Goal: Task Accomplishment & Management: Complete application form

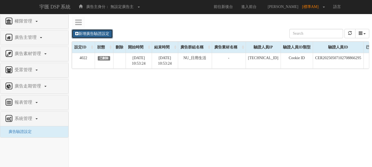
click at [103, 33] on link "新增廣告驗證設定" at bounding box center [92, 33] width 41 height 9
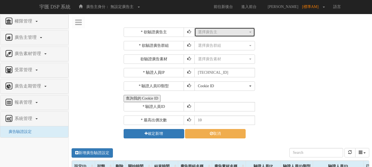
click at [215, 30] on div "選擇廣告主" at bounding box center [223, 32] width 50 height 6
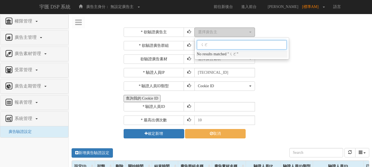
type input "ㄔㄛ"
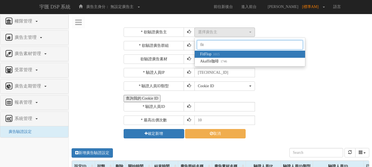
type input "fit"
click at [219, 51] on link "FitFlop 1015" at bounding box center [250, 54] width 110 height 7
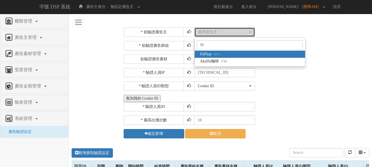
select select "1015"
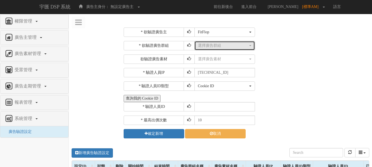
click at [221, 47] on div "選擇廣告群組" at bounding box center [223, 46] width 50 height 6
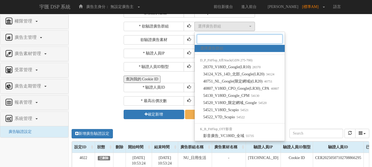
scroll to position [28, 0]
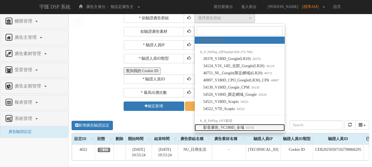
click at [242, 127] on span "影音廣告_VC180D_全域 55735" at bounding box center [228, 128] width 51 height 6
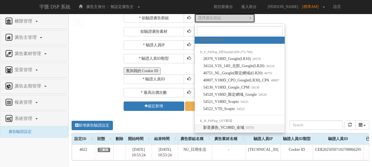
select select "55735"
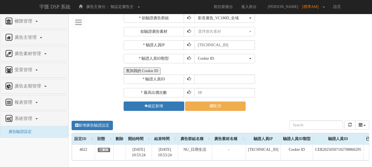
click at [291, 73] on div "查詢我的 Cookie ID" at bounding box center [246, 70] width 245 height 7
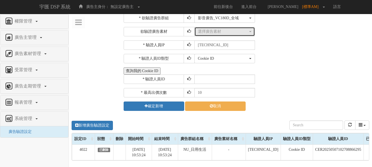
click at [219, 33] on div "選擇廣告素材" at bounding box center [223, 32] width 50 height 6
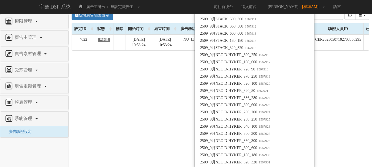
scroll to position [9362, 0]
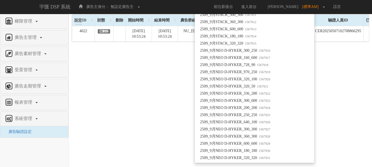
click at [343, 92] on div "新增廣告驗證設定 設定ID 狀態 刪除 開始時間 結束時間 廣告主ID 廣告主名稱 廣告走期ID 廣告走期名稱 廣告群組ID 廣告群組名稱 廣告素材 廣告素材…" at bounding box center [220, 78] width 303 height 165
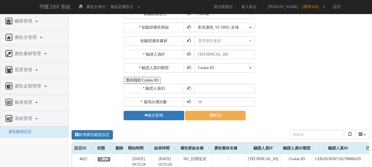
scroll to position [9, 0]
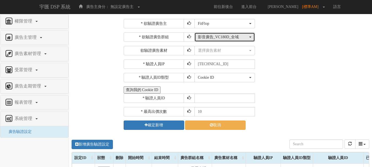
click at [224, 35] on div "影音廣告_VC180D_全域" at bounding box center [223, 37] width 50 height 6
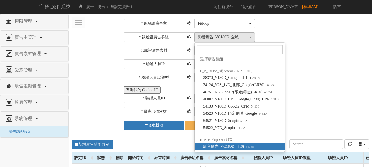
click at [316, 71] on div "* 欲驗證廣告主 選擇廣告主 特力+ 科技紫薇網 Momo Uniqlo EFShop 樂天 屈臣氏[PERSON_NAME] sinyi 信義房屋 S2_B…" at bounding box center [246, 74] width 245 height 111
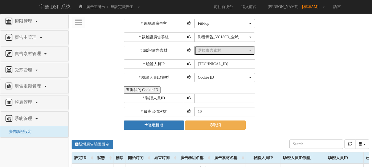
click at [213, 50] on div "選擇廣告素材" at bounding box center [223, 51] width 50 height 6
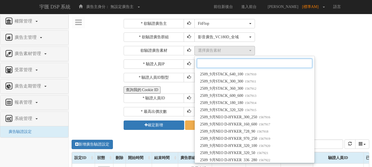
scroll to position [9417, 0]
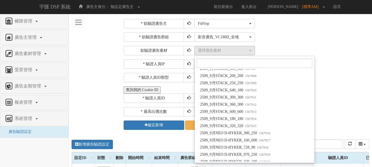
click at [357, 71] on div "* 欲驗證廣告主 選擇廣告主 特力+ 科技紫薇網 Momo Uniqlo EFShop 樂天 屈臣氏[PERSON_NAME] sinyi 信義房屋 S2_B…" at bounding box center [246, 74] width 245 height 111
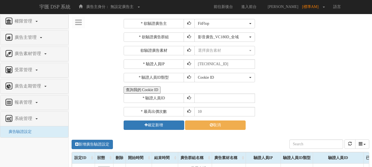
click at [351, 89] on div "查詢我的 Cookie ID" at bounding box center [246, 89] width 245 height 7
click at [286, 81] on div "Cookie ID ADID IDFA Cookie ID" at bounding box center [281, 77] width 174 height 9
click at [355, 50] on div "選擇廣告素材 不指定素材 [DATE]_0208_0222_300_250 [DATE]_0208_0222_160_600 [DATE]_0208_0222…" at bounding box center [281, 50] width 174 height 9
click at [221, 36] on div "影音廣告_VC180D_全域" at bounding box center [223, 37] width 50 height 6
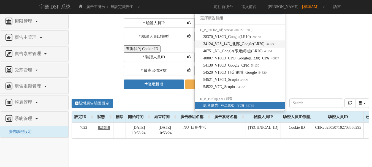
scroll to position [36, 0]
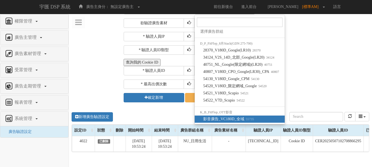
click at [349, 41] on div "* 驗證人員IP [TECHNICAL_ID]" at bounding box center [246, 36] width 245 height 9
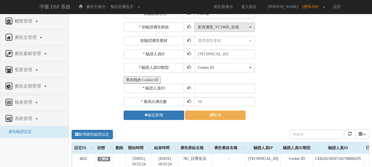
scroll to position [9, 0]
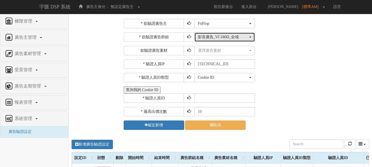
click at [229, 40] on button "影音廣告_VC180D_全域" at bounding box center [224, 36] width 61 height 9
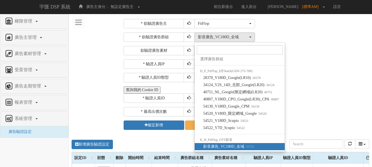
click at [314, 78] on div "Cookie ID ADID IDFA Cookie ID" at bounding box center [281, 77] width 174 height 9
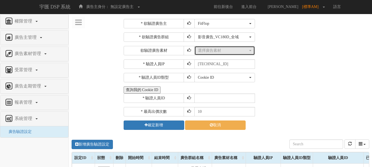
click at [235, 50] on div "選擇廣告素材" at bounding box center [223, 51] width 50 height 6
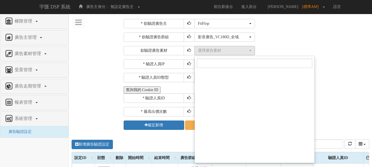
scroll to position [9500, 0]
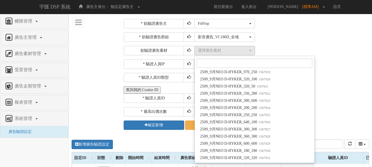
click at [342, 92] on div "查詢我的 Cookie ID" at bounding box center [246, 89] width 245 height 7
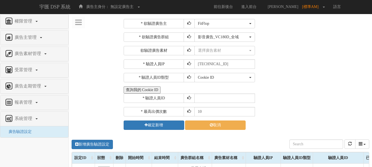
click at [364, 51] on div "選擇廣告素材 不指定素材 [DATE]_0208_0222_300_250 [DATE]_0208_0222_160_600 [DATE]_0208_0222…" at bounding box center [281, 50] width 174 height 9
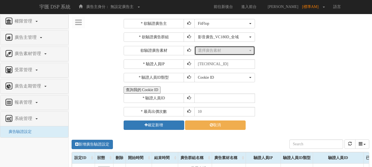
click at [245, 50] on div "選擇廣告素材" at bounding box center [223, 51] width 50 height 6
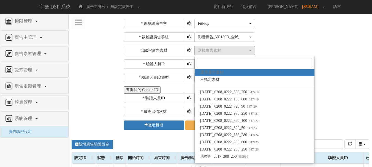
click at [331, 66] on div "* 驗證人員IP [TECHNICAL_ID]" at bounding box center [246, 63] width 245 height 9
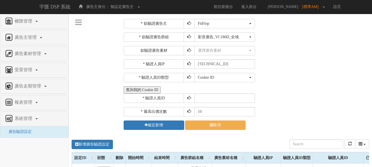
click at [350, 89] on div "查詢我的 Cookie ID" at bounding box center [246, 89] width 245 height 7
click at [232, 35] on div "影音廣告_VC180D_全域" at bounding box center [223, 37] width 50 height 6
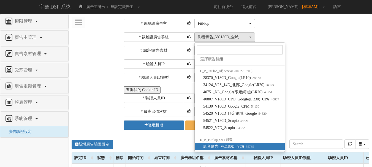
click at [358, 81] on div "Cookie ID ADID IDFA Cookie ID" at bounding box center [281, 77] width 174 height 9
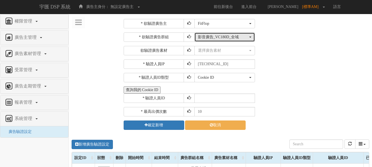
click at [223, 36] on div "影音廣告_VC180D_全域" at bounding box center [223, 37] width 50 height 6
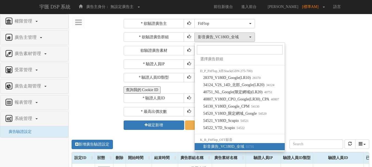
click at [356, 60] on div "* 驗證人員IP [TECHNICAL_ID]" at bounding box center [246, 63] width 245 height 9
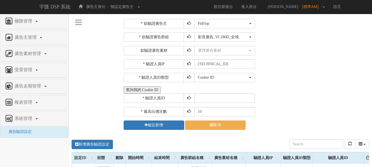
drag, startPoint x: 354, startPoint y: 73, endPoint x: 307, endPoint y: 77, distance: 46.7
click at [354, 73] on div "Cookie ID ADID IDFA Cookie ID" at bounding box center [281, 77] width 174 height 9
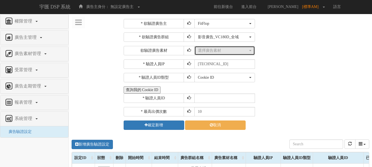
click at [228, 48] on div "選擇廣告素材" at bounding box center [223, 51] width 50 height 6
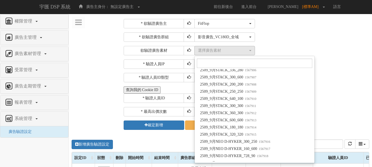
scroll to position [9417, 0]
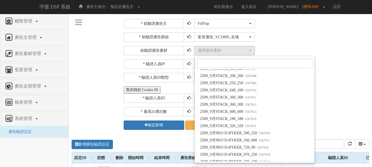
click at [351, 103] on div "* 欲驗證廣告主 選擇廣告主 特力+ 科技紫薇網 Momo Uniqlo EFShop 樂天 屈臣氏[PERSON_NAME] sinyi 信義房屋 S2_B…" at bounding box center [246, 74] width 245 height 111
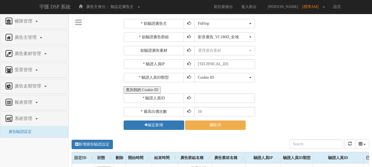
click at [350, 58] on div "* 欲驗證廣告主 選擇廣告主 特力+ 科技紫薇網 Momo Uniqlo EFShop 樂天 屈臣氏[PERSON_NAME] sinyi 信義房屋 S2_B…" at bounding box center [246, 74] width 245 height 111
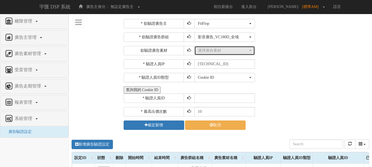
click at [220, 51] on div "選擇廣告素材" at bounding box center [223, 51] width 50 height 6
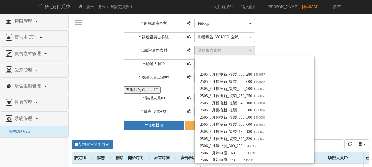
scroll to position [8729, 0]
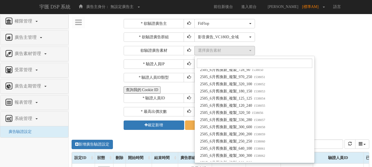
click at [356, 64] on div "* 驗證人員IP [TECHNICAL_ID]" at bounding box center [246, 63] width 245 height 9
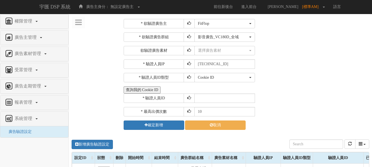
click at [275, 74] on div "Cookie ID ADID IDFA Cookie ID" at bounding box center [281, 77] width 174 height 9
click at [348, 63] on div "* 驗證人員IP [TECHNICAL_ID]" at bounding box center [246, 63] width 245 height 9
click at [359, 59] on div "* 欲驗證廣告主 選擇廣告主 特力+ 科技紫薇網 Momo Uniqlo EFShop 樂天 屈臣氏[PERSON_NAME] sinyi 信義房屋 S2_B…" at bounding box center [246, 74] width 245 height 111
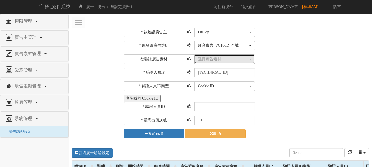
click at [233, 56] on button "選擇廣告素材" at bounding box center [224, 59] width 61 height 9
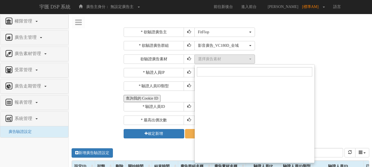
scroll to position [9509, 0]
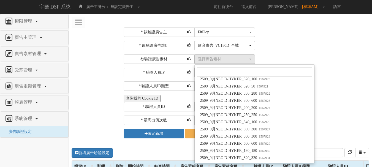
click at [338, 108] on div "* 驗證人員ID" at bounding box center [246, 106] width 245 height 9
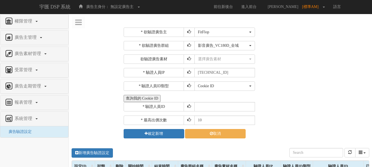
click at [353, 67] on div "* 欲驗證廣告主 選擇廣告主 特力+ 科技紫薇網 Momo Uniqlo EFShop 樂天 屈臣氏[PERSON_NAME] sinyi 信義房屋 S2_B…" at bounding box center [246, 83] width 245 height 111
